Goal: Information Seeking & Learning: Learn about a topic

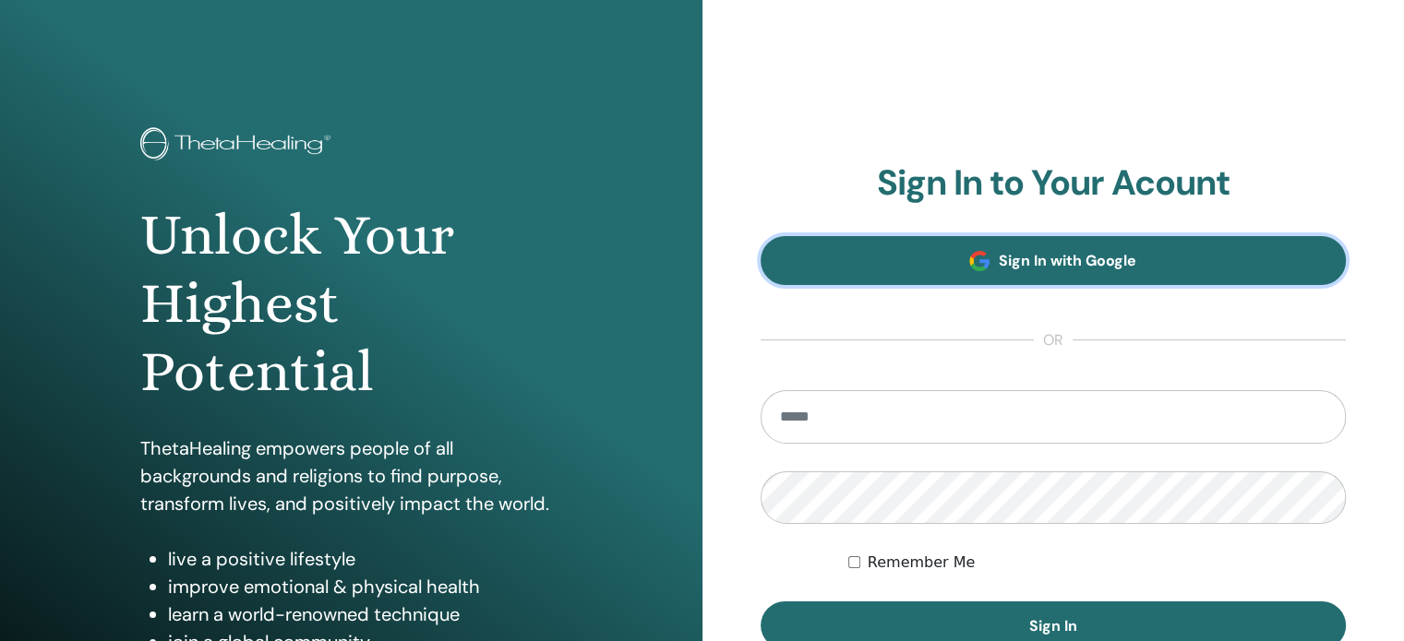
click at [1004, 266] on span "Sign In with Google" at bounding box center [1068, 260] width 138 height 19
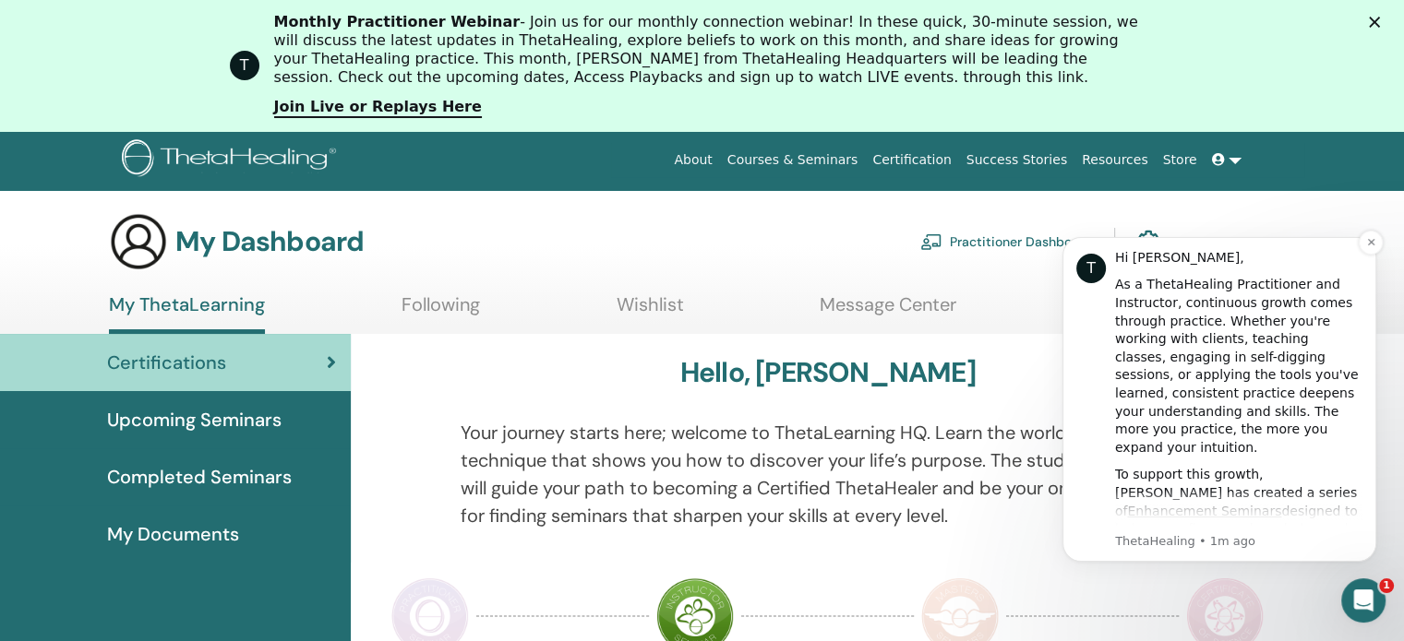
scroll to position [92, 0]
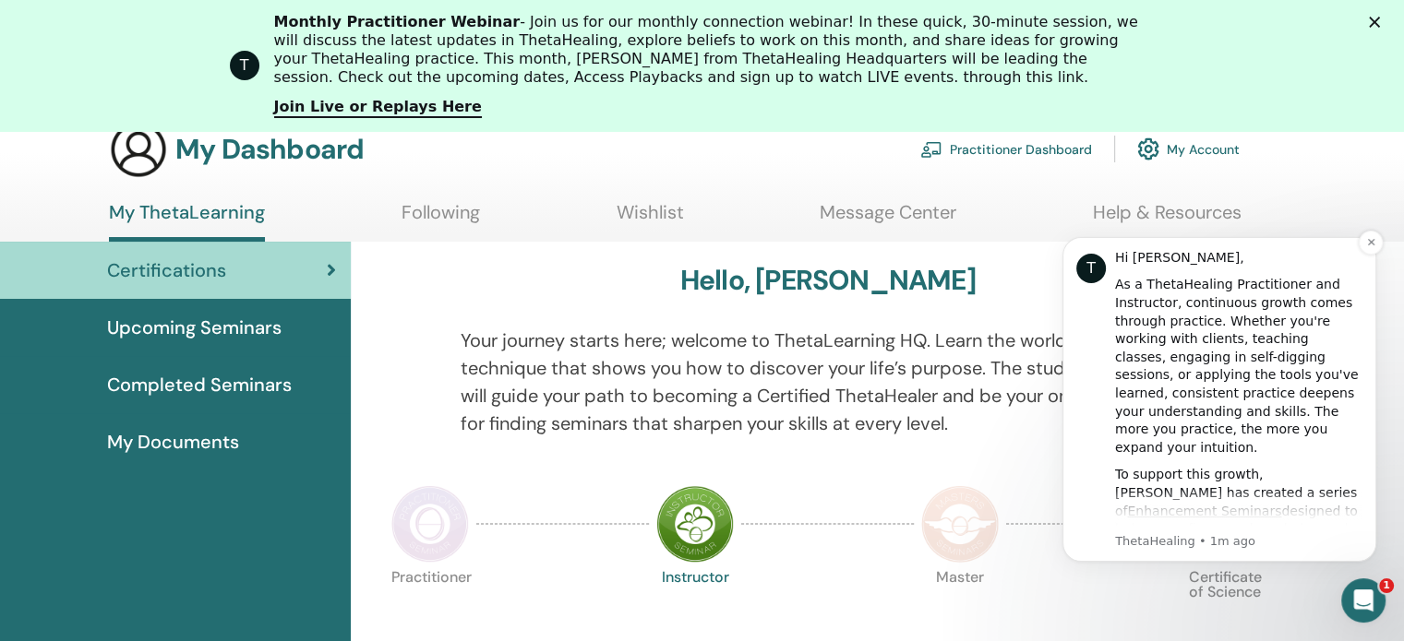
click at [1227, 497] on div "To support this growth, Vianna has created a series of Enhancement Seminars des…" at bounding box center [1238, 565] width 247 height 199
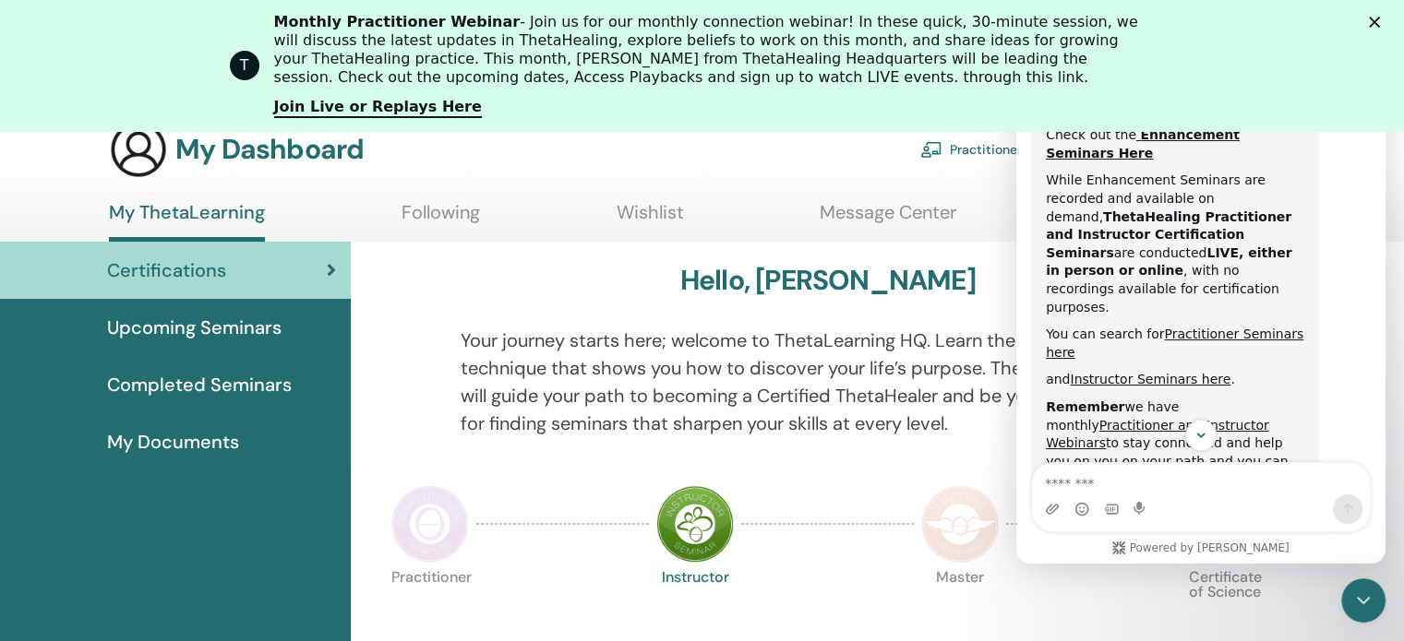
scroll to position [779, 0]
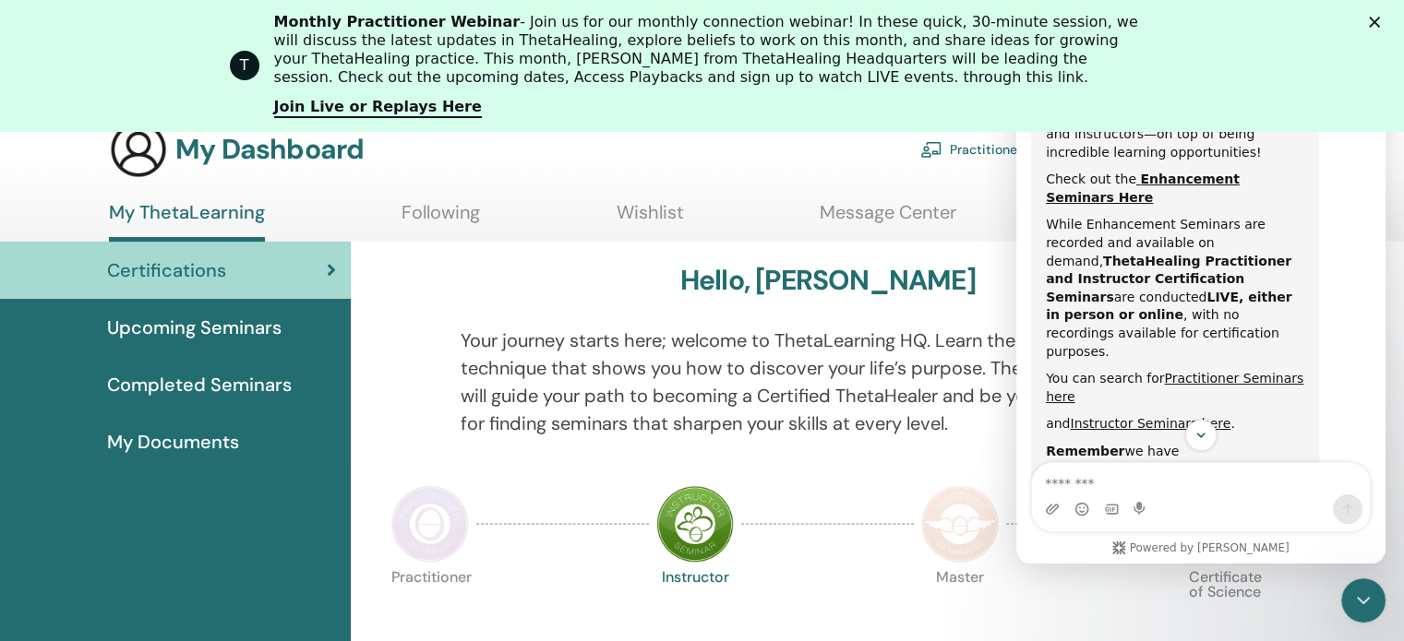
click at [1123, 39] on div "Monthly Practitioner Webinar - Join us for our monthly connection webinar! In t…" at bounding box center [709, 50] width 871 height 74
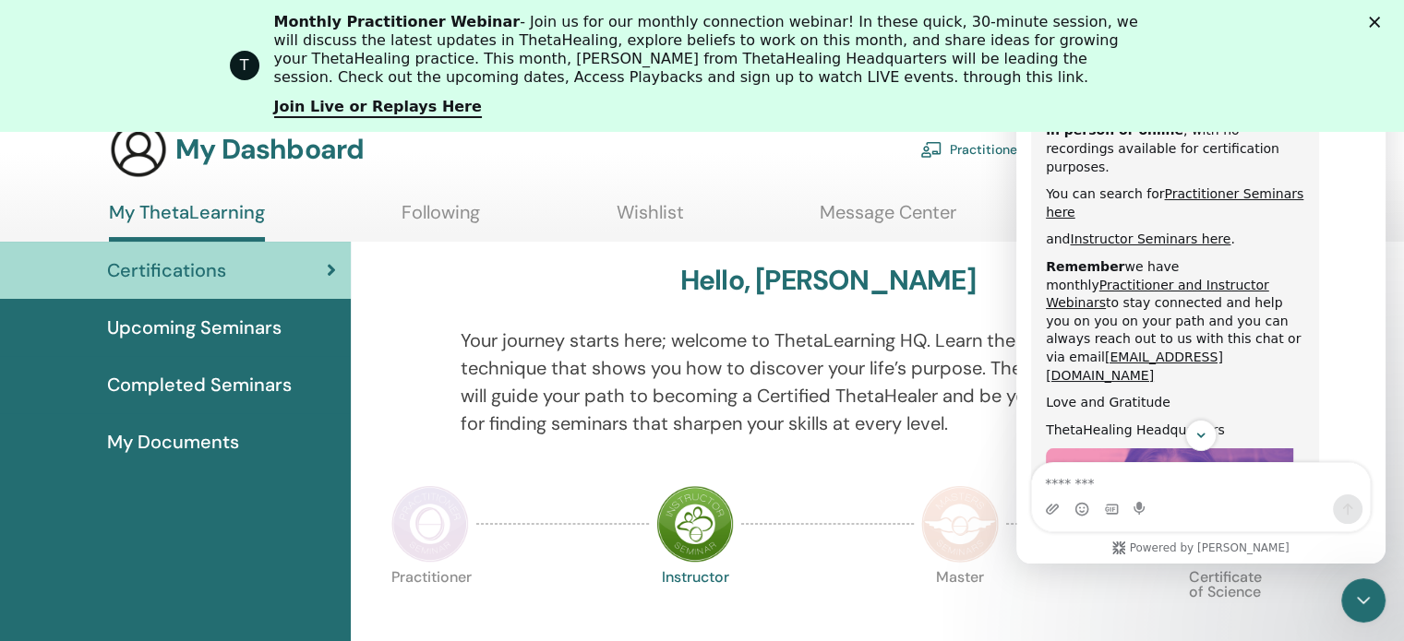
scroll to position [1056, 0]
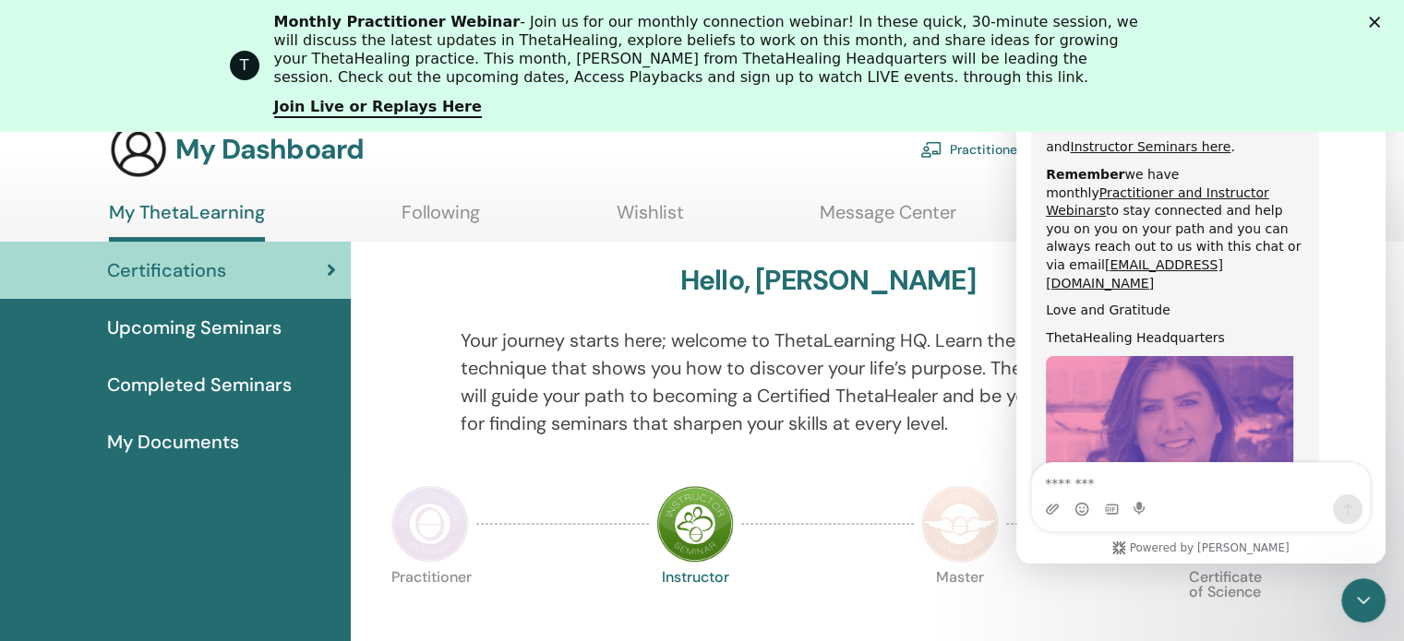
click at [907, 416] on p "Your journey starts here; welcome to ThetaLearning HQ. Learn the world-renowned…" at bounding box center [828, 382] width 735 height 111
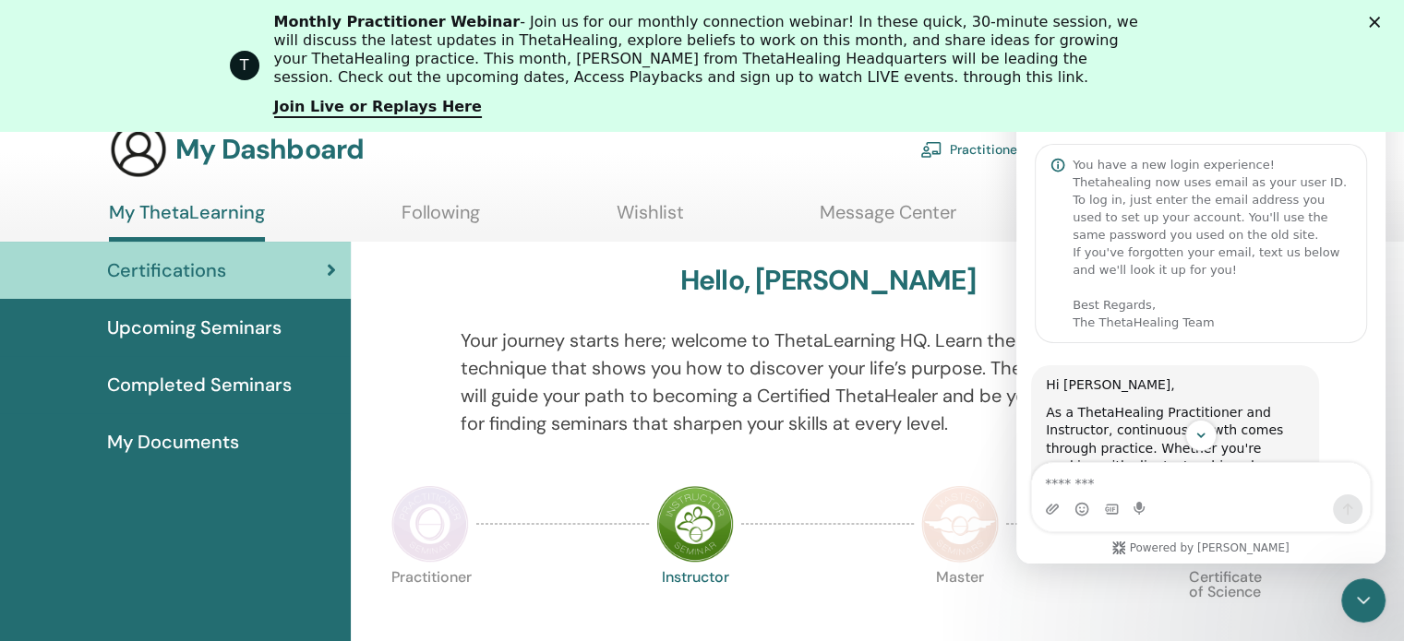
scroll to position [0, 0]
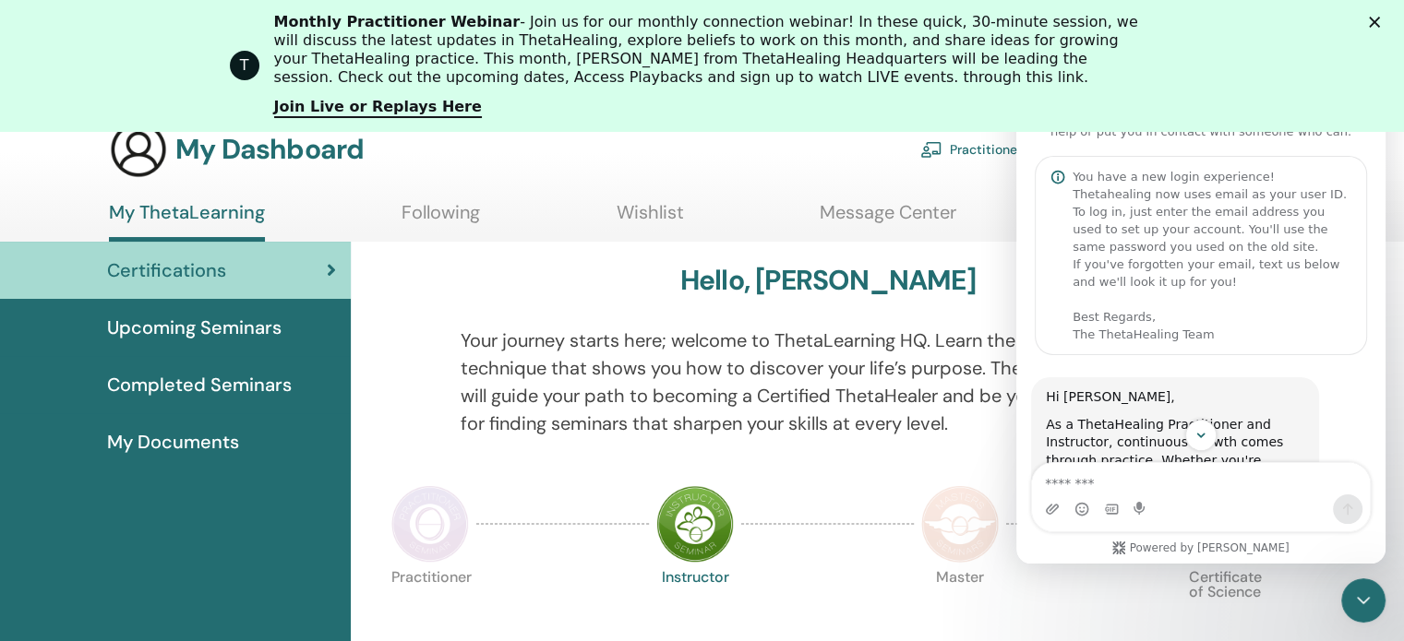
click at [1380, 21] on icon "Close" at bounding box center [1374, 22] width 11 height 11
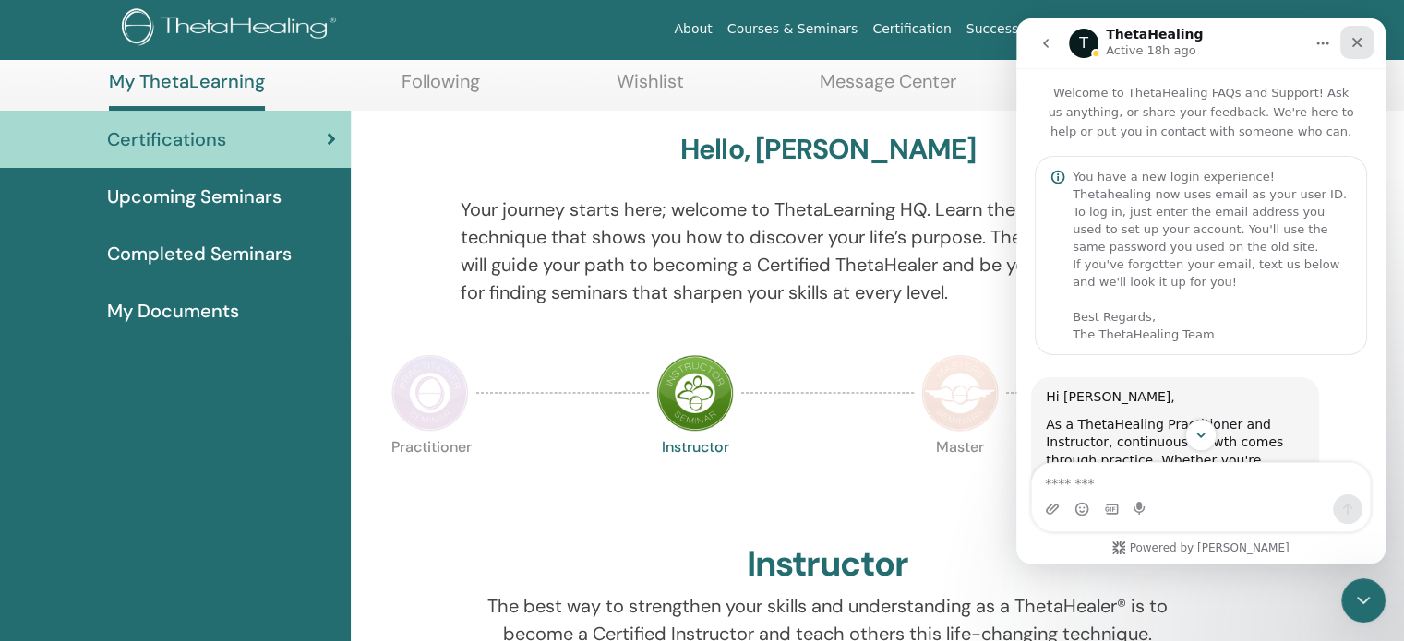
click at [1356, 43] on icon "Close" at bounding box center [1357, 43] width 10 height 10
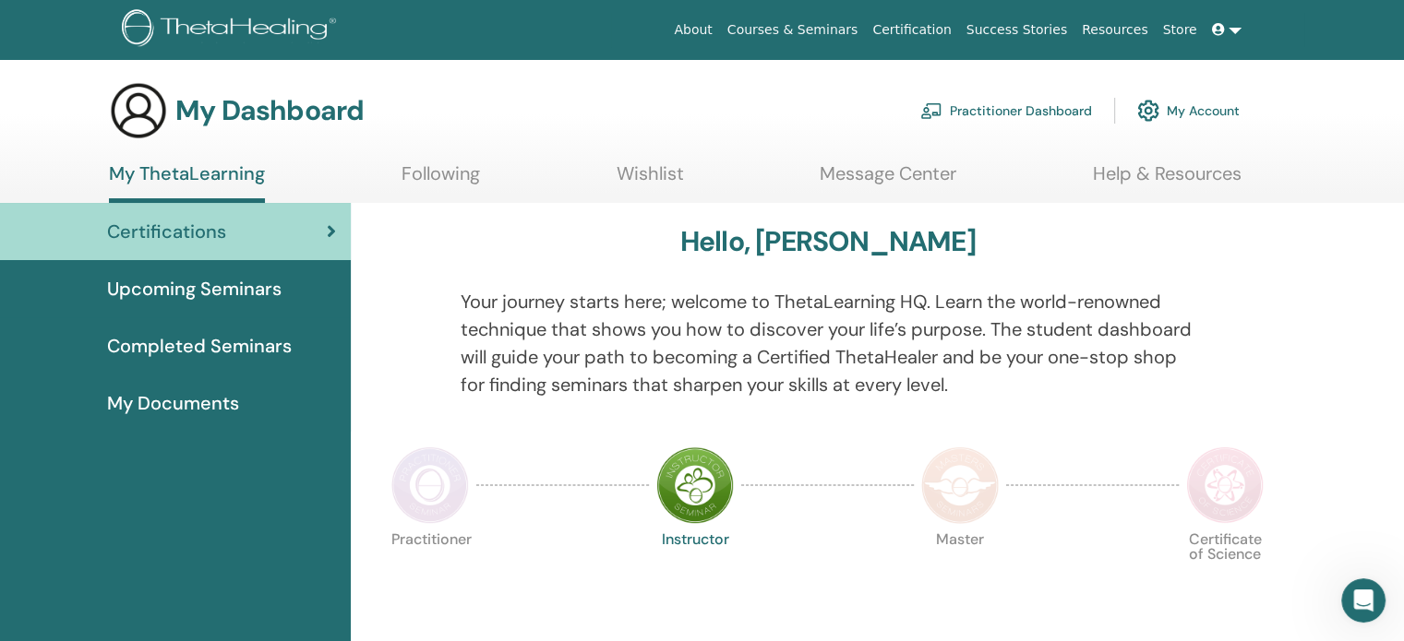
click at [328, 225] on icon at bounding box center [331, 231] width 9 height 18
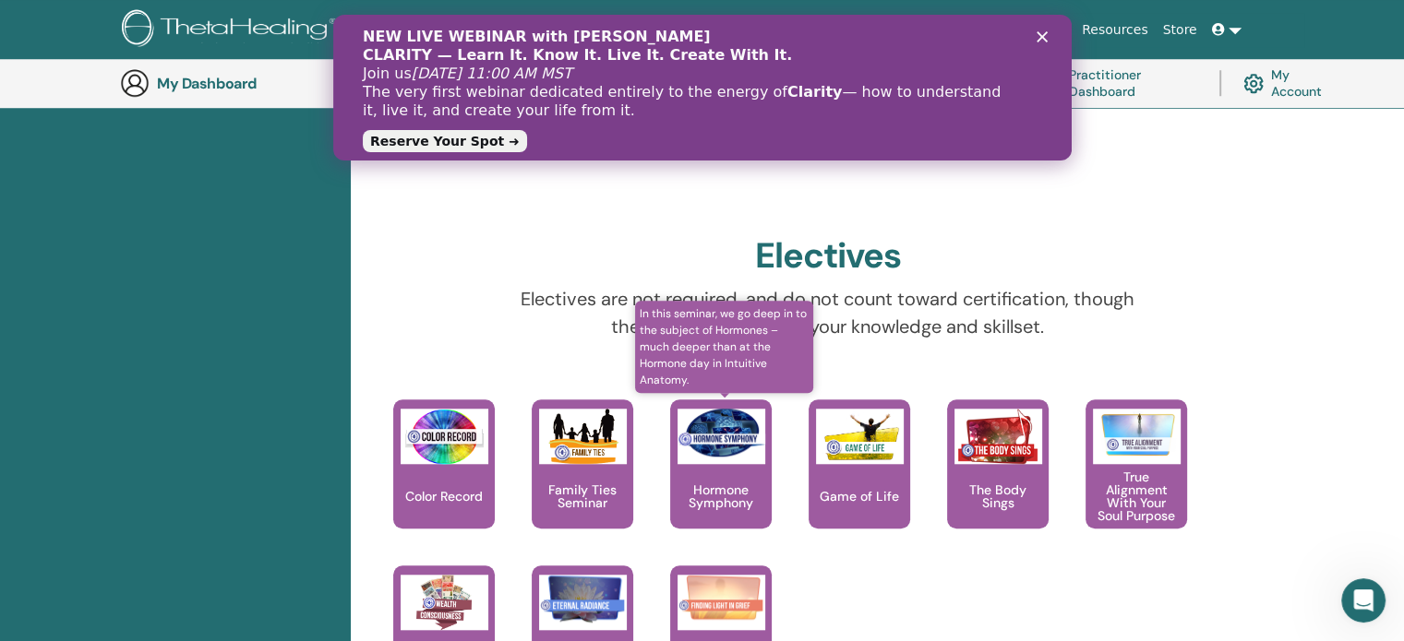
scroll to position [1617, 0]
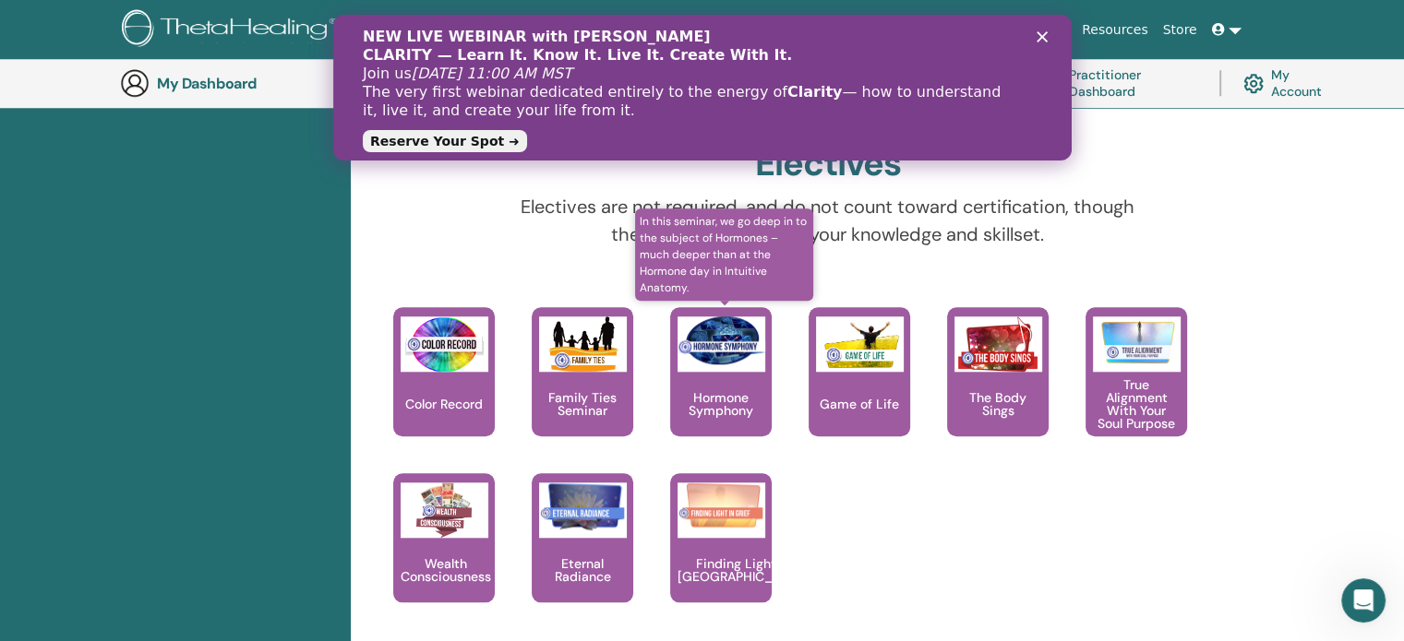
click at [717, 407] on p "Hormone Symphony" at bounding box center [721, 404] width 102 height 26
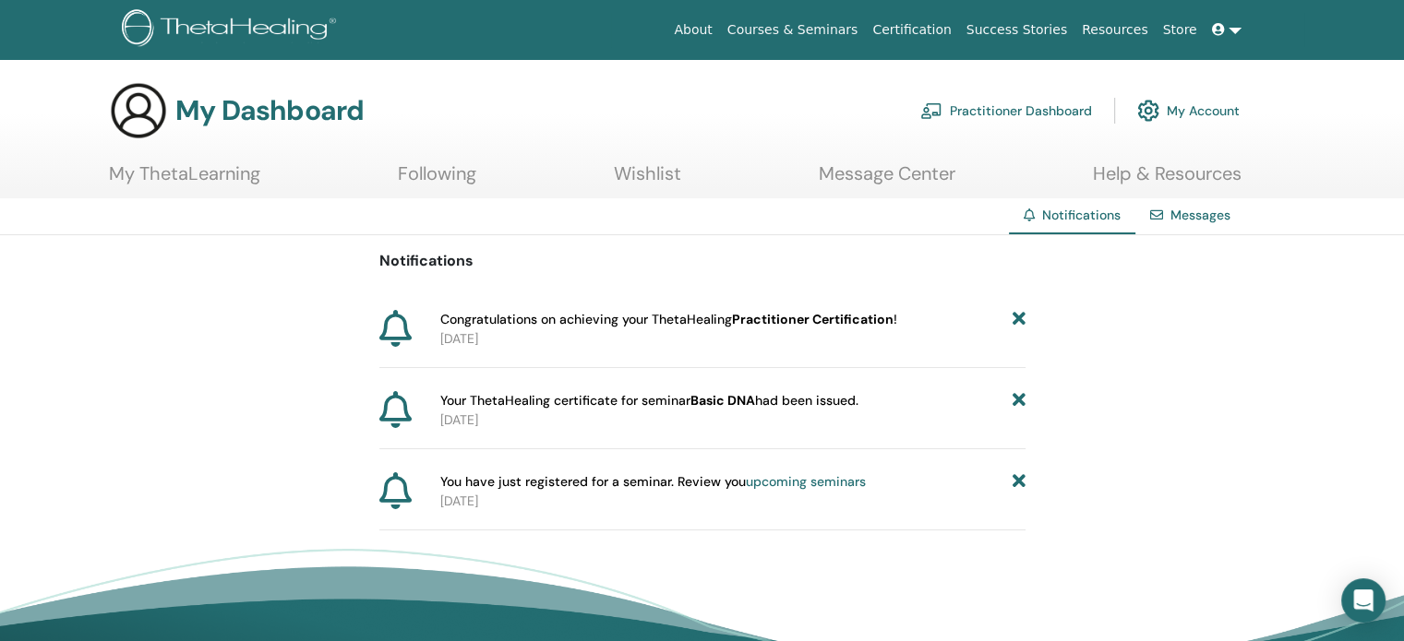
click at [848, 479] on link "upcoming seminars" at bounding box center [806, 481] width 120 height 17
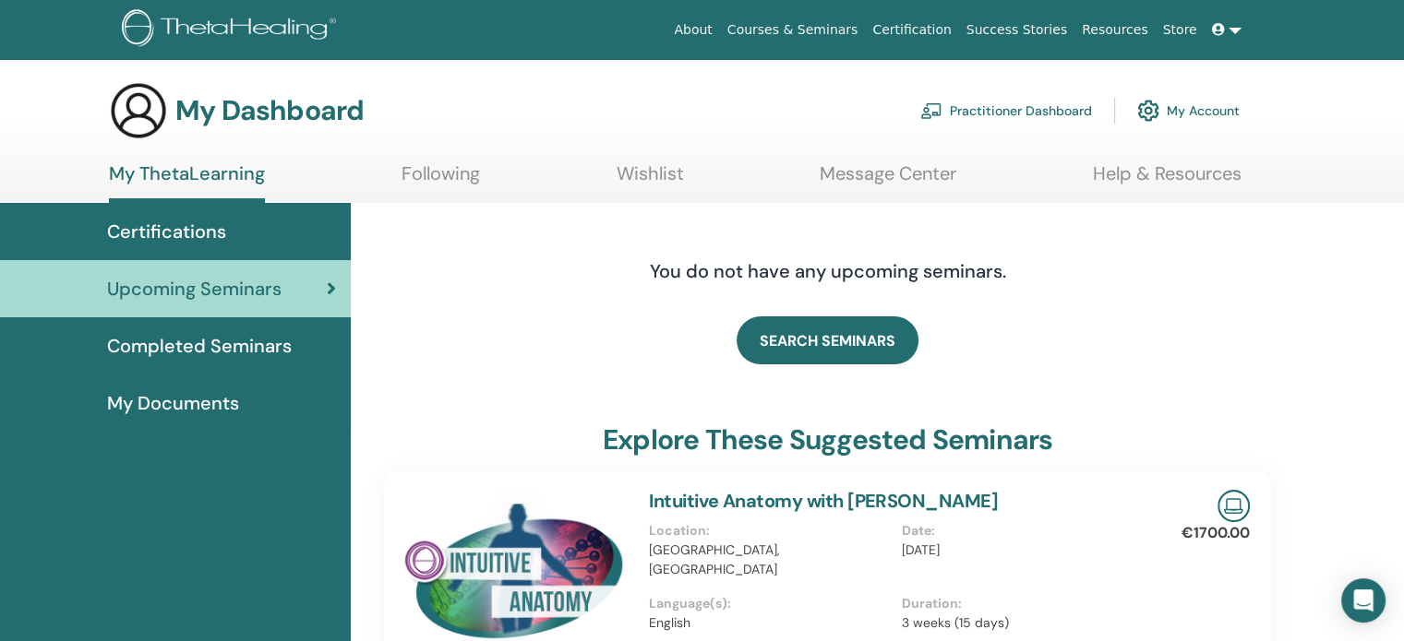
click at [133, 232] on span "Certifications" at bounding box center [166, 232] width 119 height 28
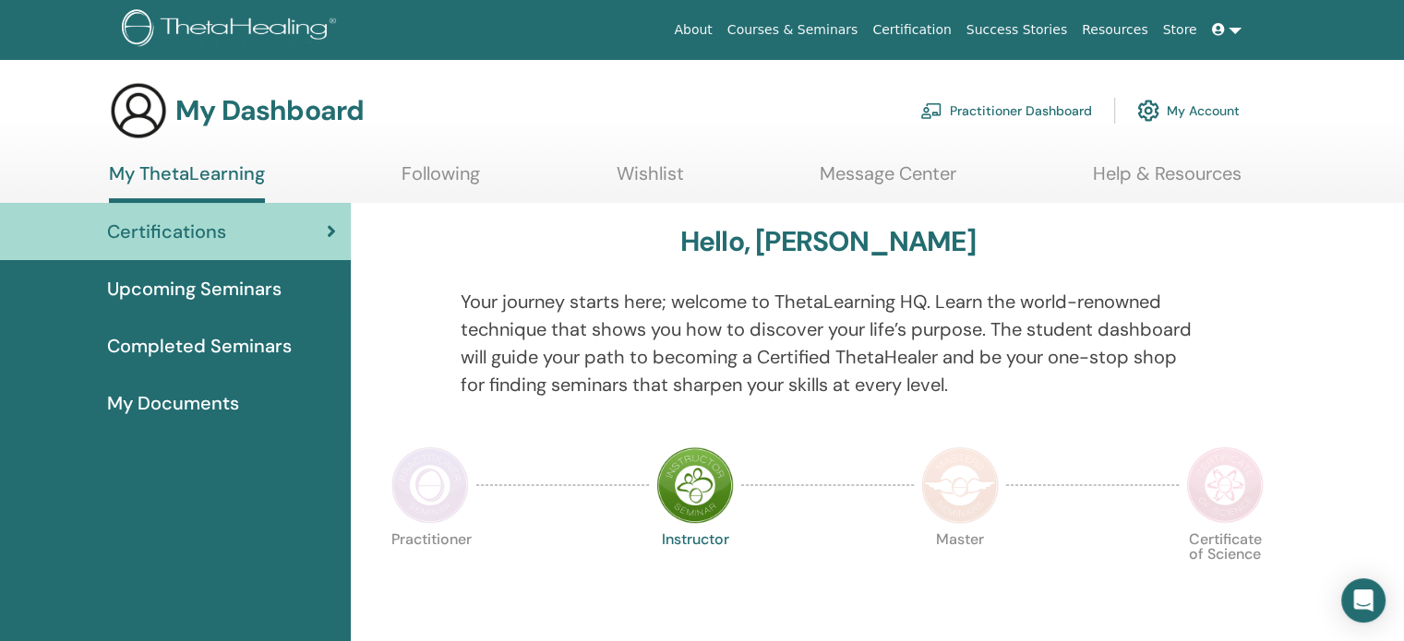
click at [417, 491] on img at bounding box center [430, 486] width 78 height 78
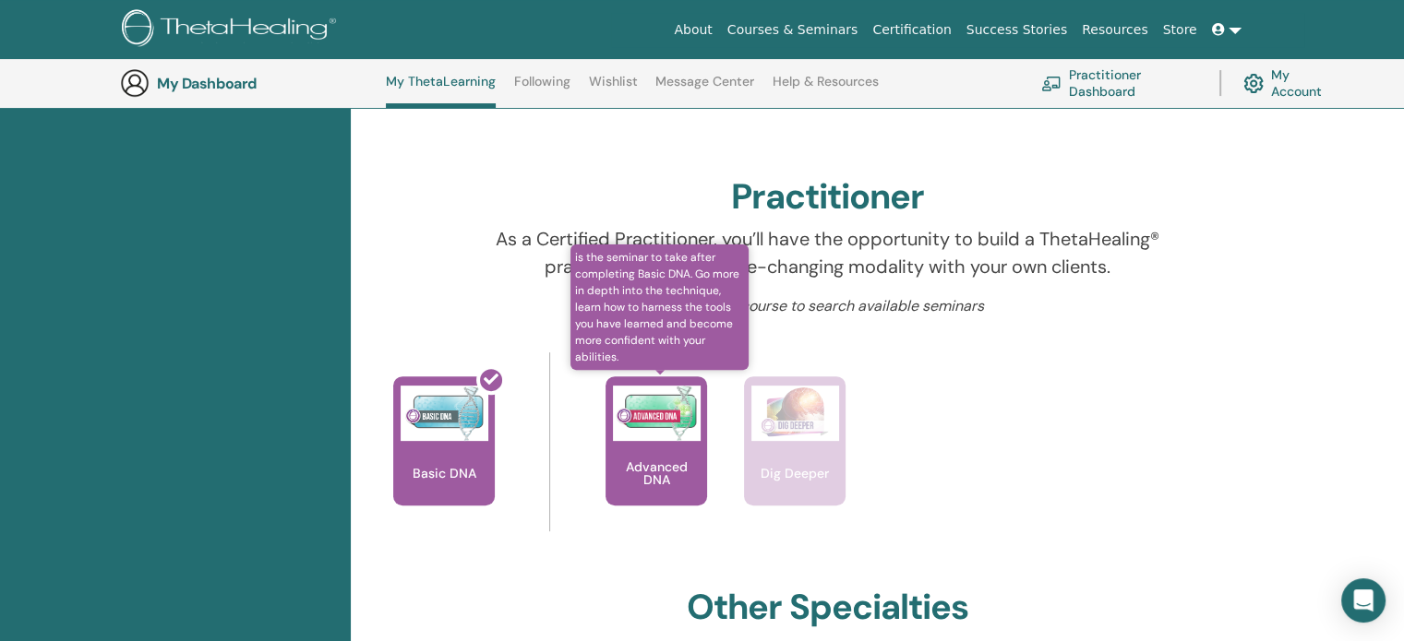
scroll to position [417, 0]
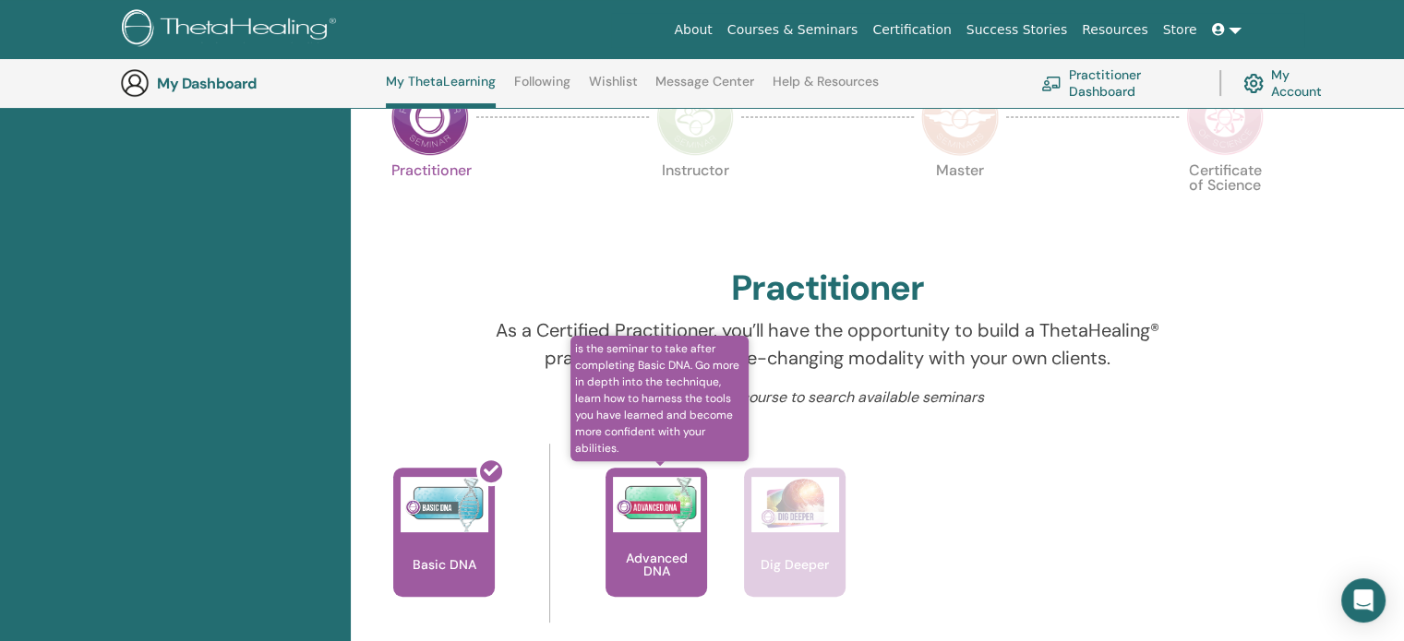
click at [640, 511] on img at bounding box center [657, 504] width 88 height 55
